Goal: Communication & Community: Answer question/provide support

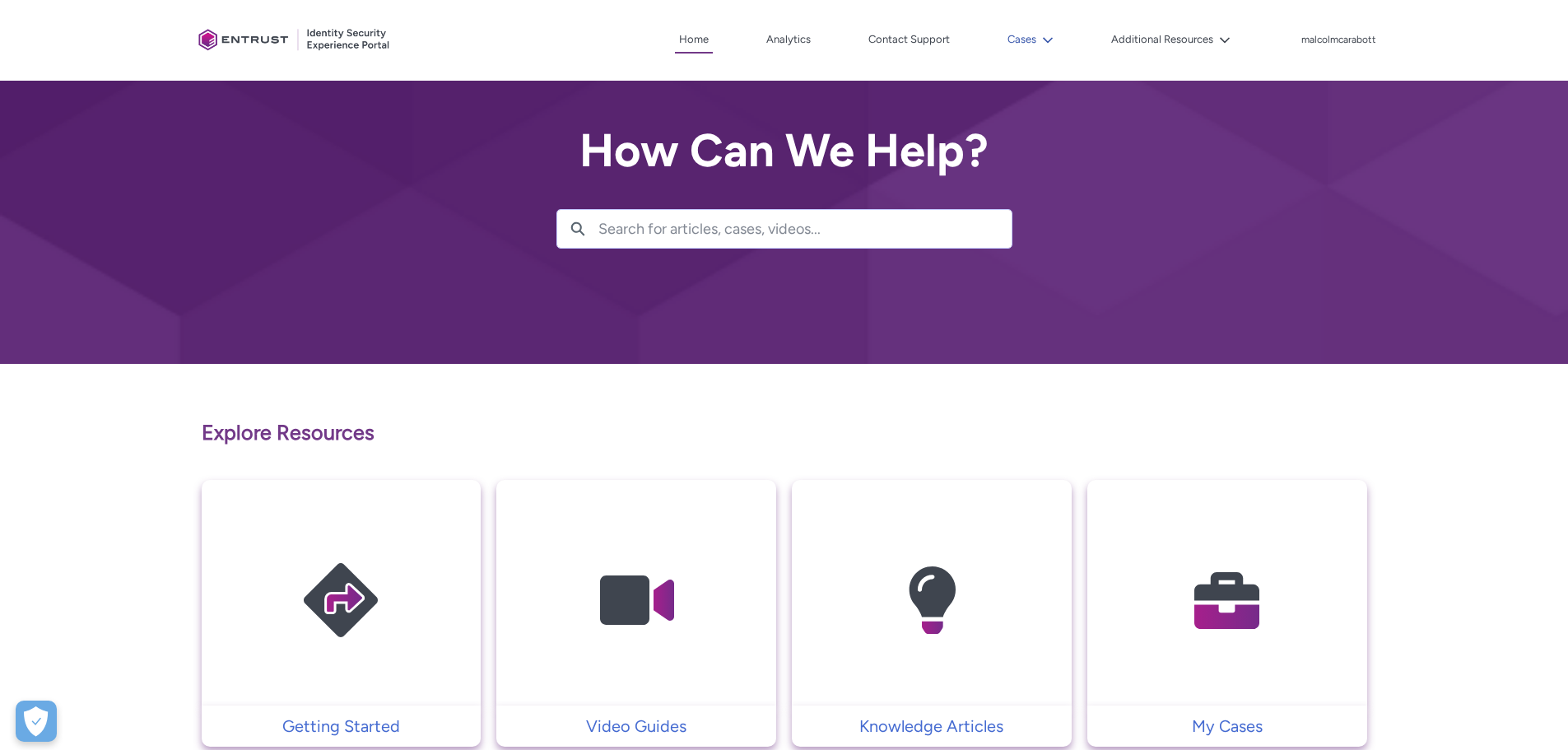
click at [1004, 43] on button "Cases" at bounding box center [1030, 40] width 54 height 25
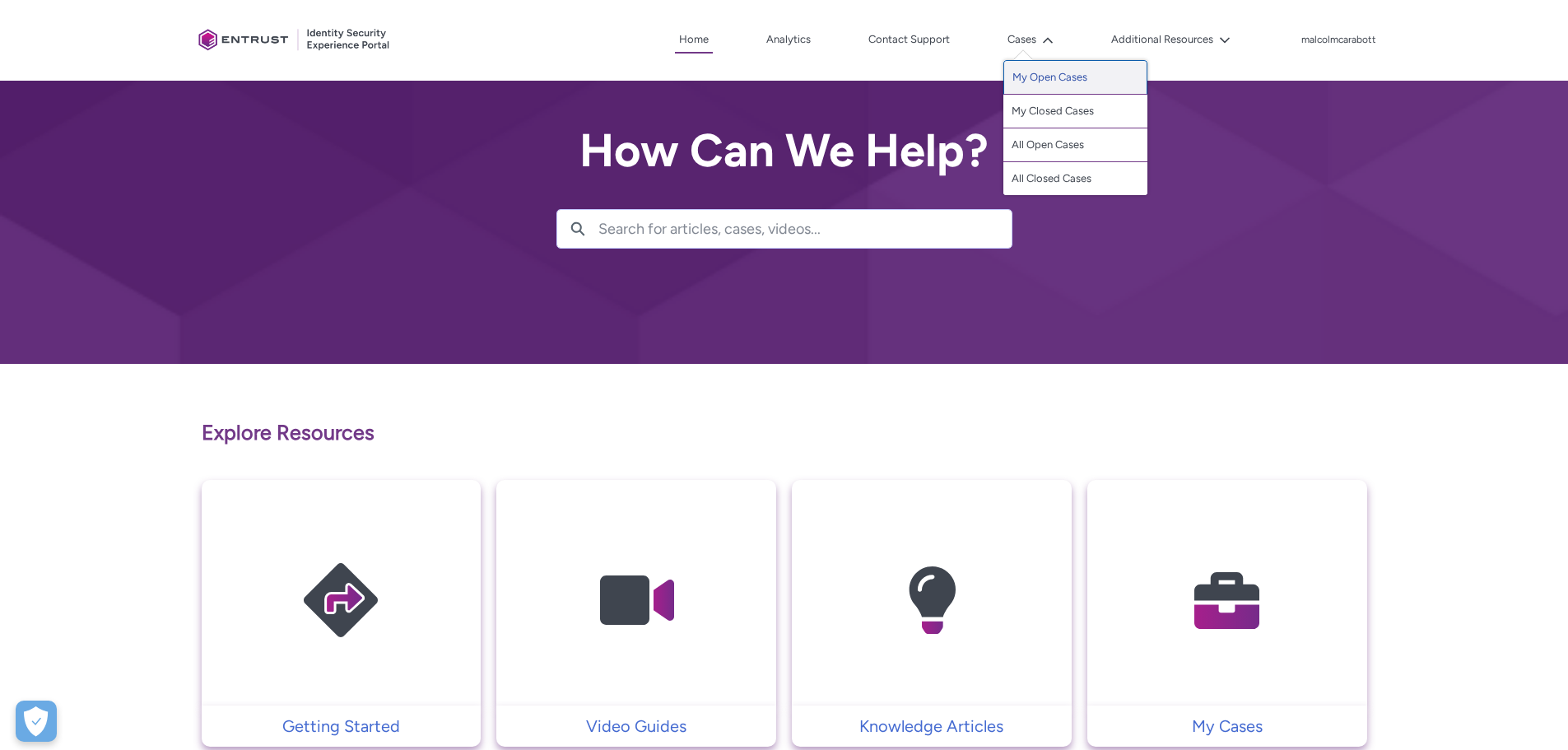
click at [1019, 66] on link "My Open Cases" at bounding box center [1075, 77] width 144 height 34
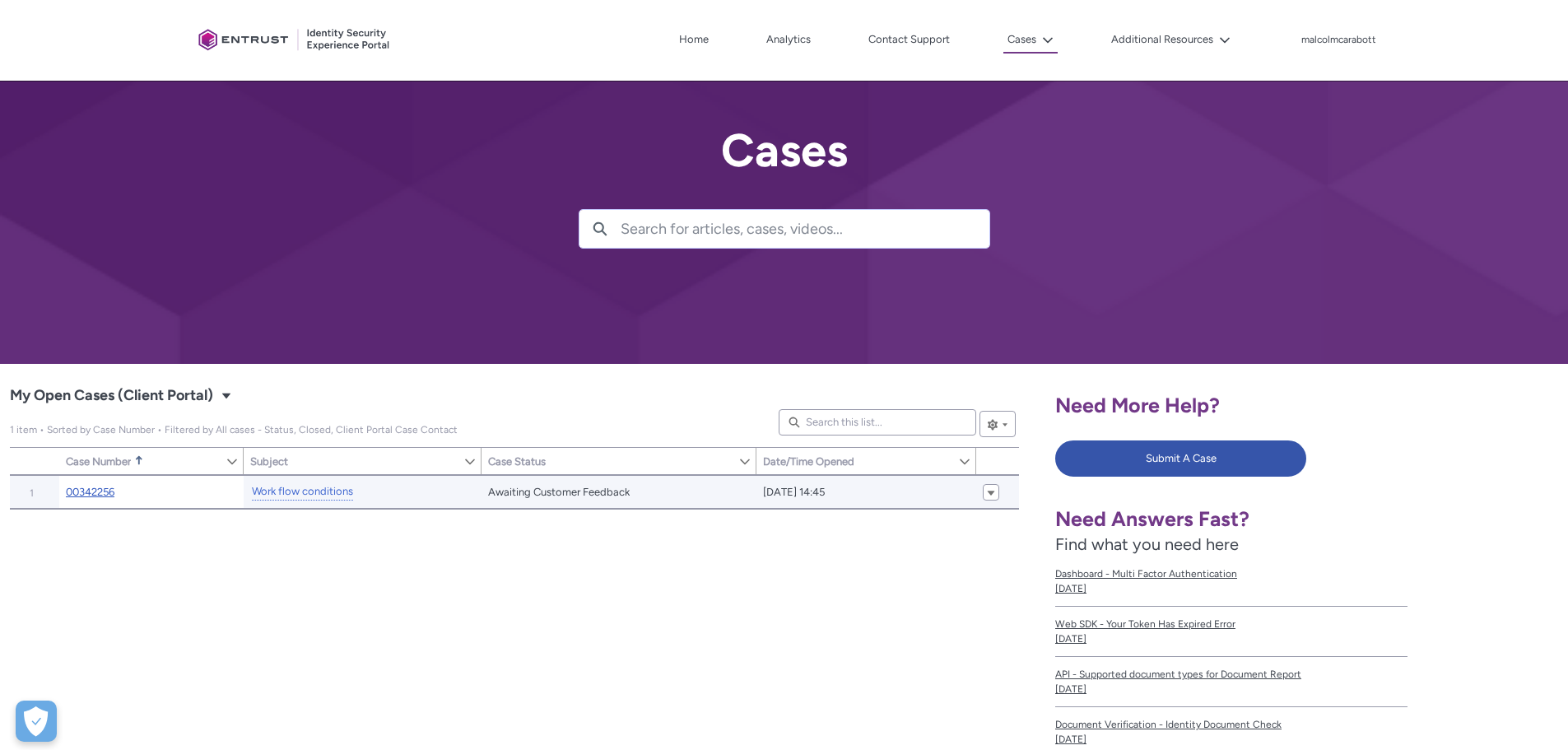
click at [103, 488] on link "00342256" at bounding box center [90, 492] width 49 height 16
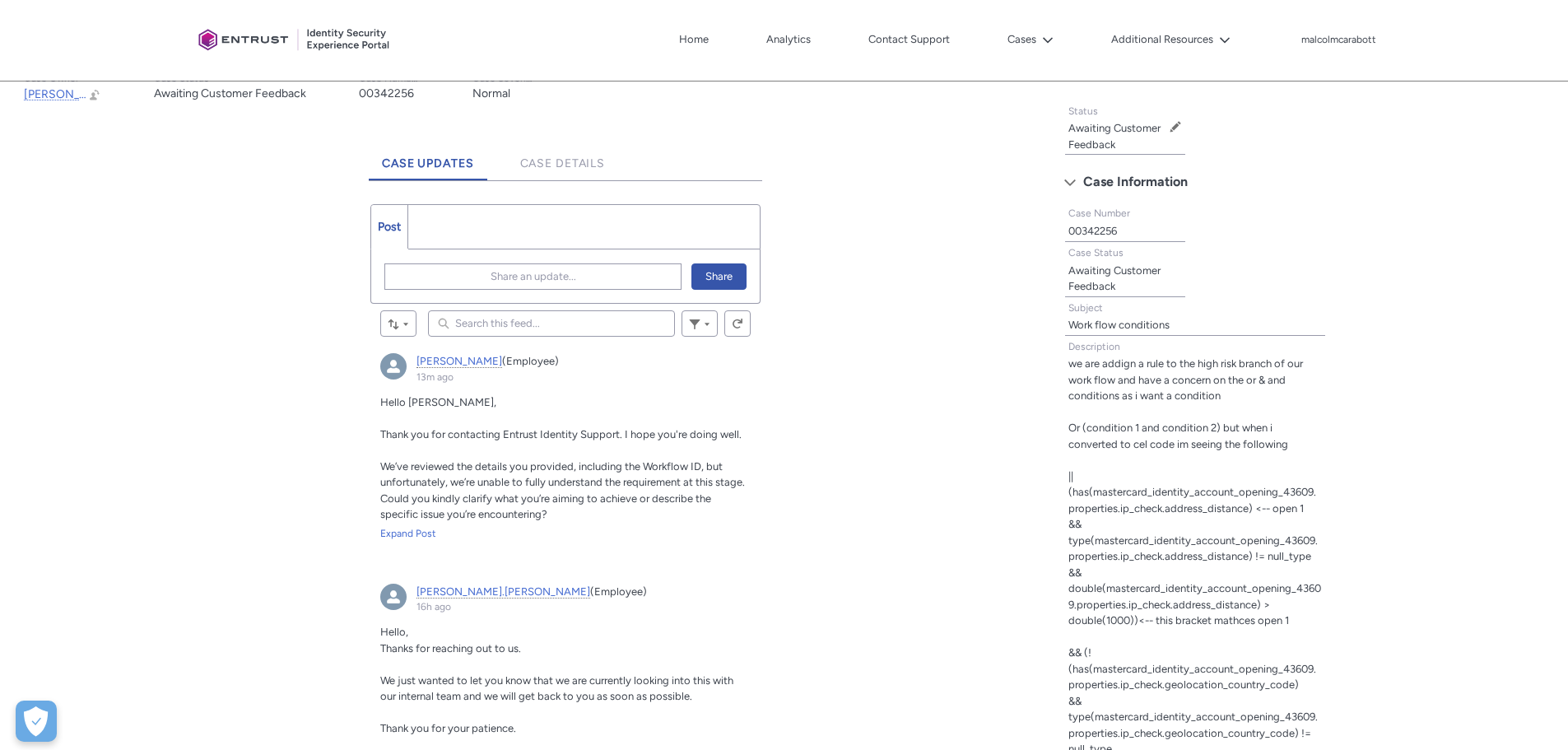
scroll to position [330, 0]
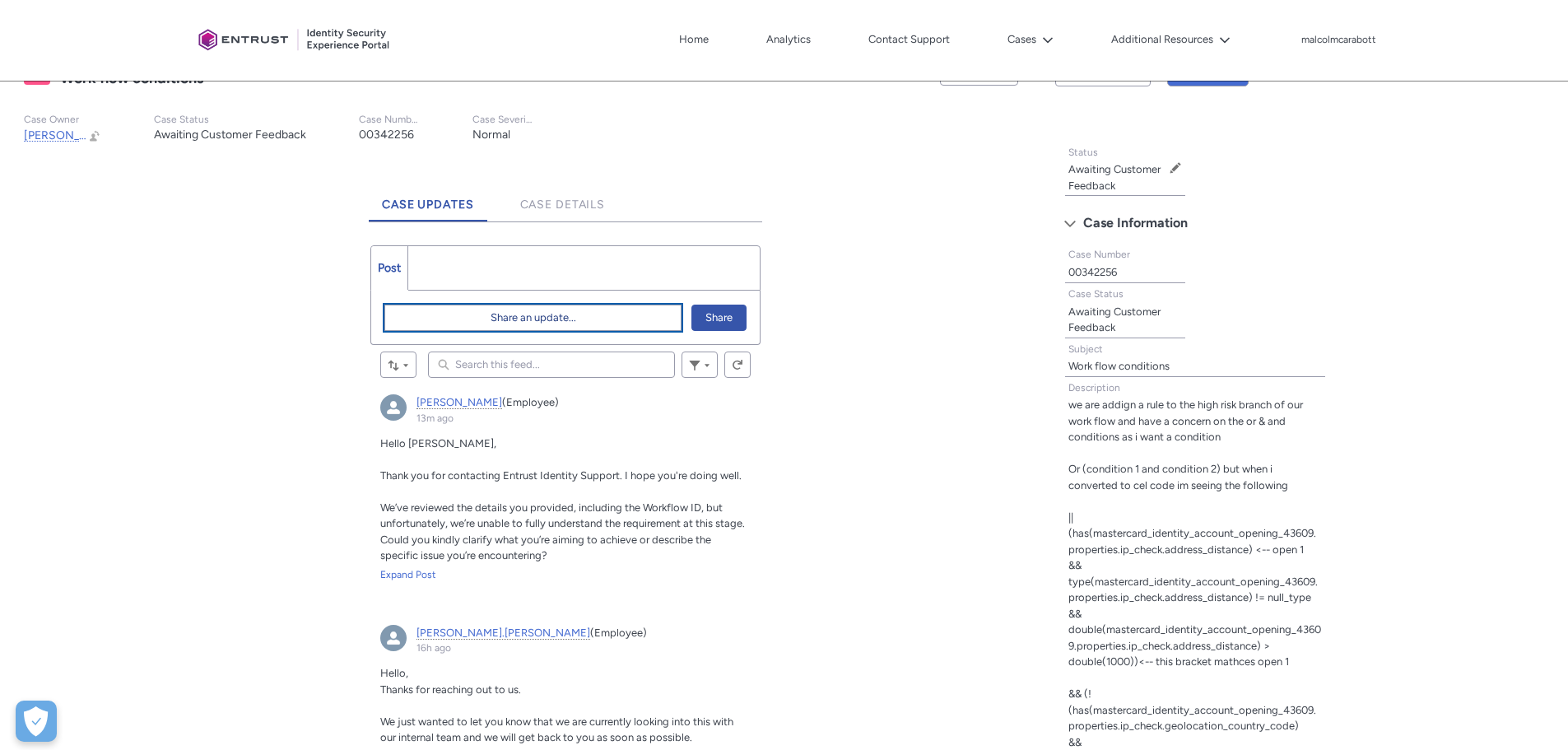
click at [463, 312] on button "Share an update..." at bounding box center [533, 318] width 297 height 27
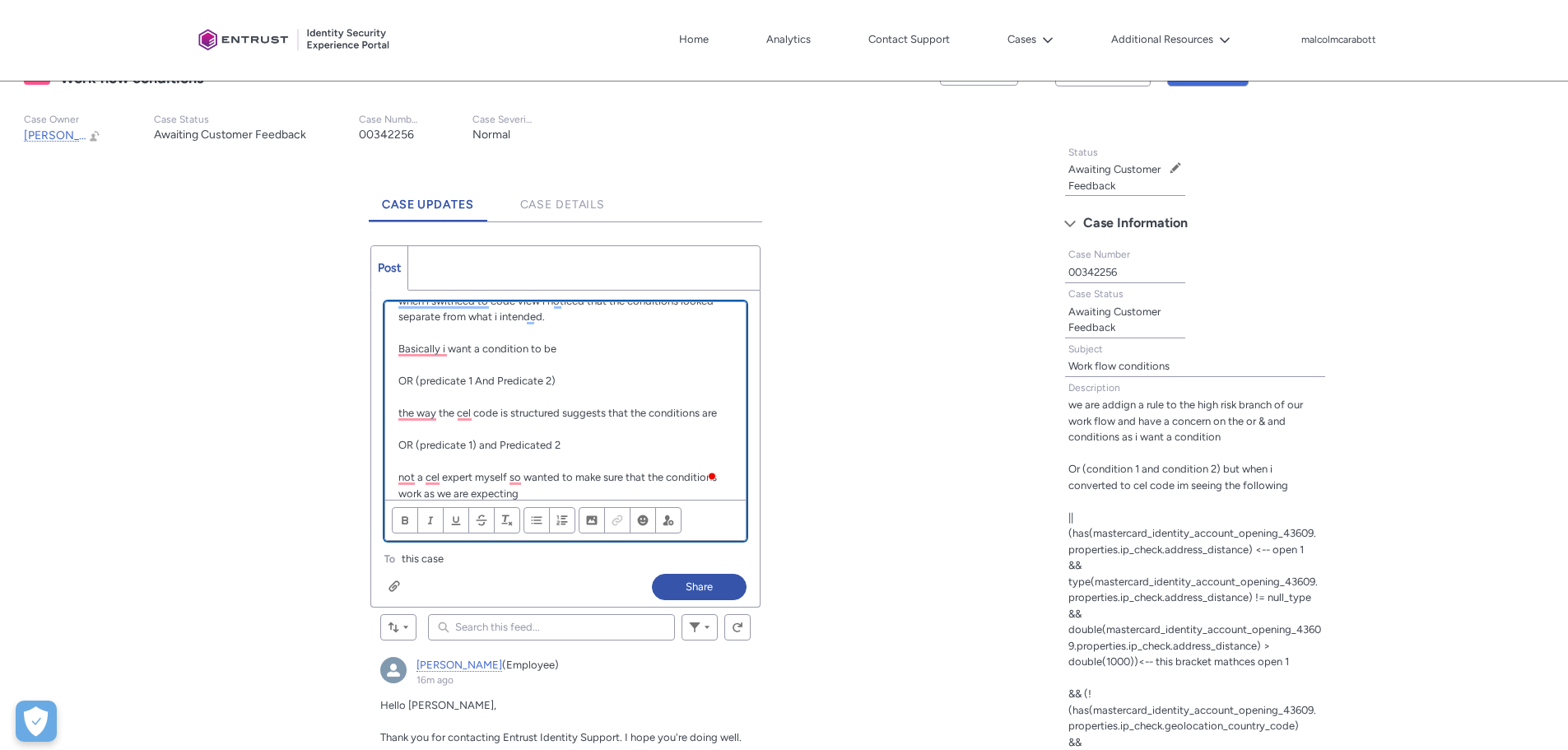
scroll to position [87, 0]
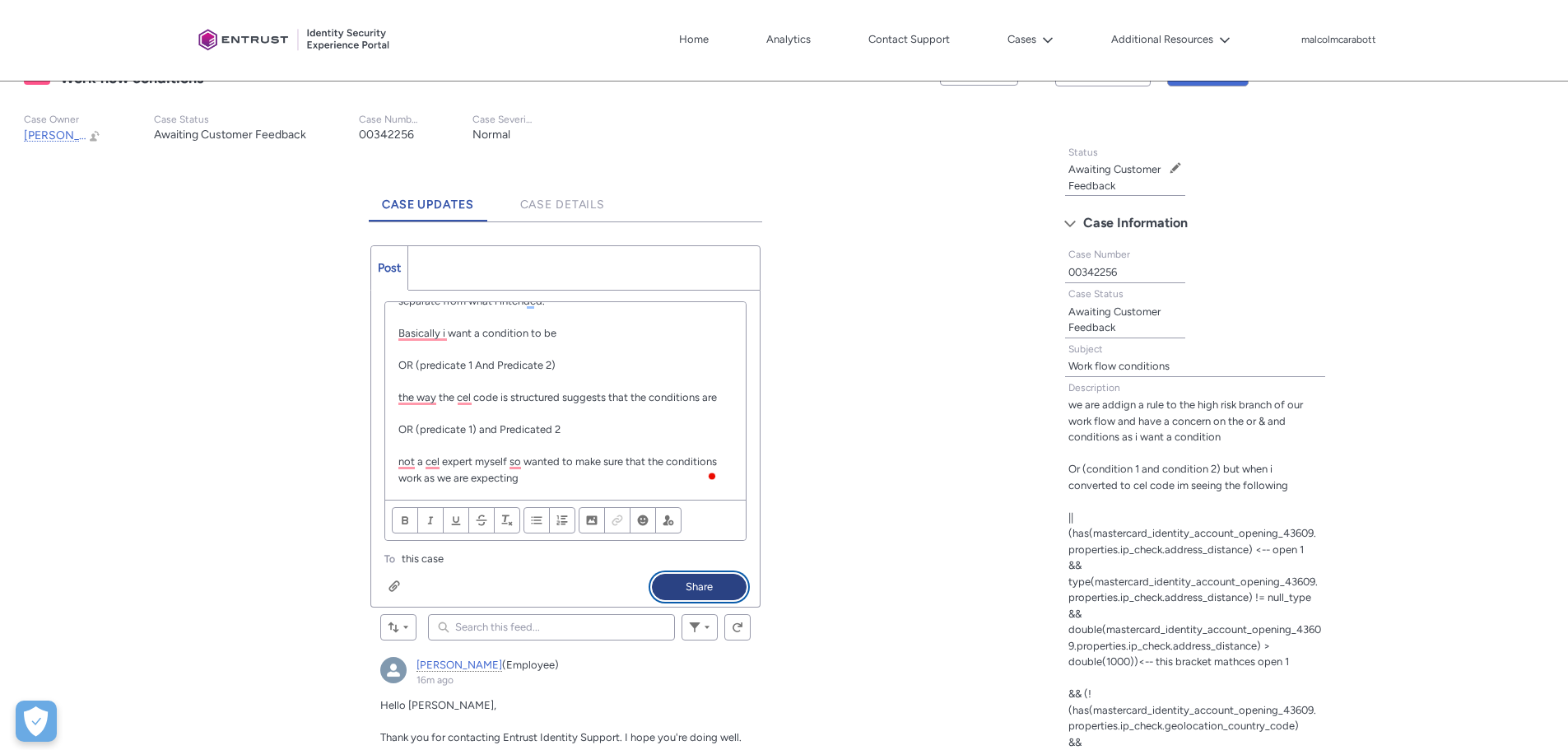
click at [669, 585] on button "Share" at bounding box center [698, 587] width 94 height 27
